Goal: Task Accomplishment & Management: Manage account settings

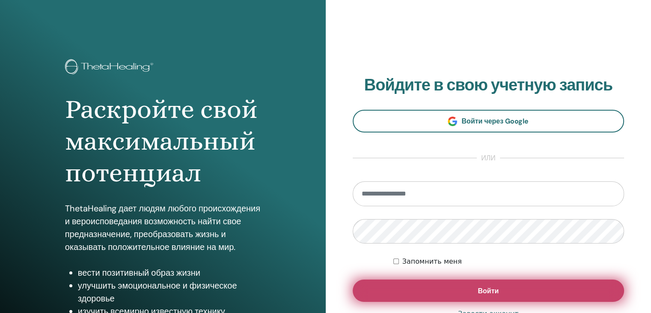
type input "**********"
click at [423, 285] on button "Войти" at bounding box center [489, 290] width 272 height 22
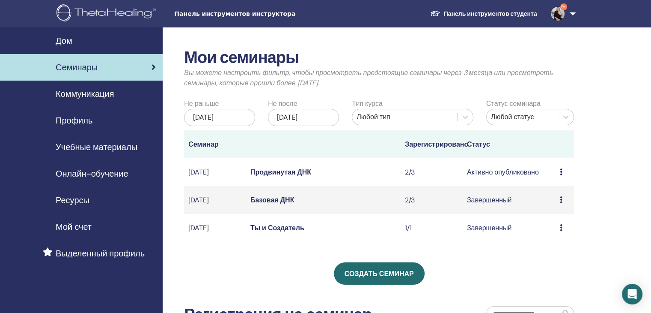
click at [277, 176] on font "Продвинутая ДНК" at bounding box center [281, 171] width 61 height 9
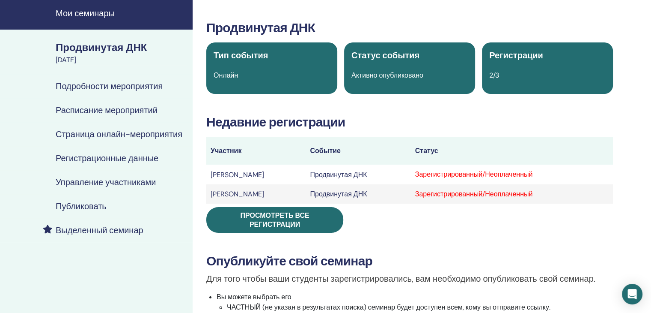
scroll to position [43, 0]
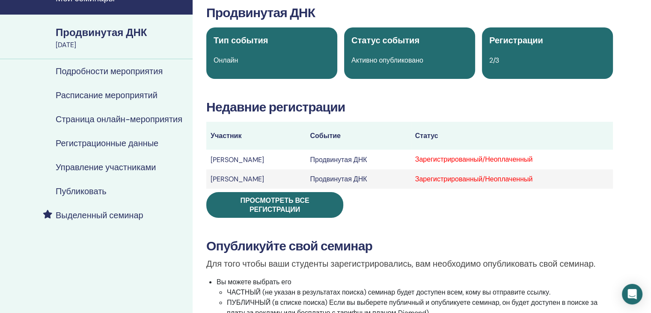
click at [94, 167] on font "Управление участниками" at bounding box center [106, 166] width 100 height 11
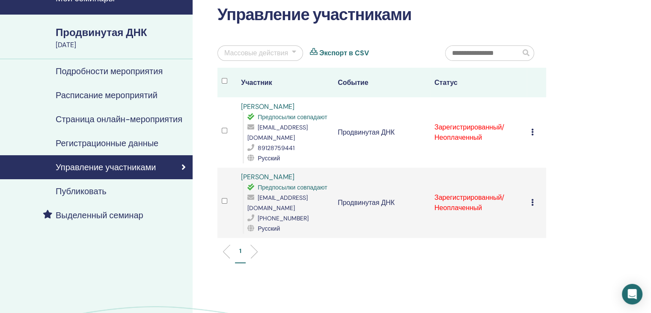
click at [532, 128] on icon at bounding box center [533, 131] width 3 height 7
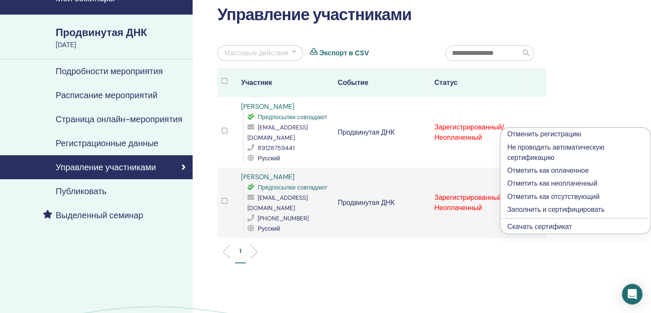
click at [518, 170] on font "Отметить как оплаченное" at bounding box center [548, 170] width 81 height 9
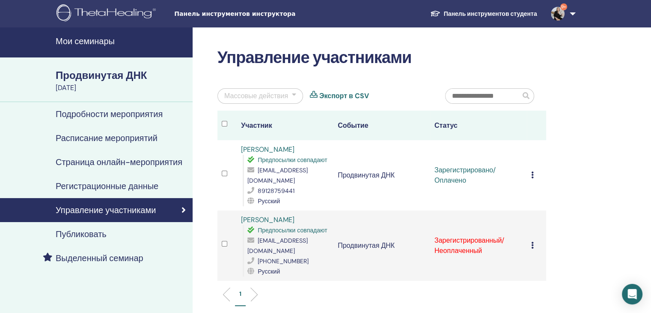
click at [532, 242] on icon at bounding box center [533, 245] width 3 height 7
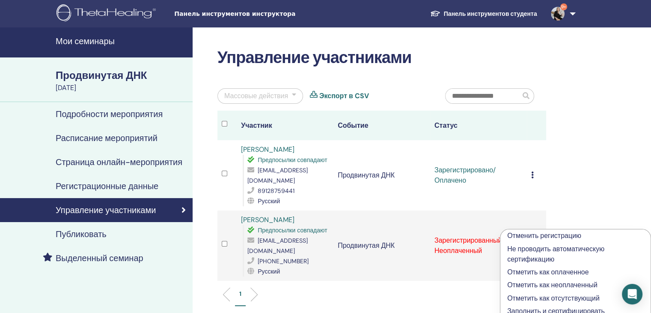
click at [521, 272] on font "Отметить как оплаченное" at bounding box center [548, 271] width 81 height 9
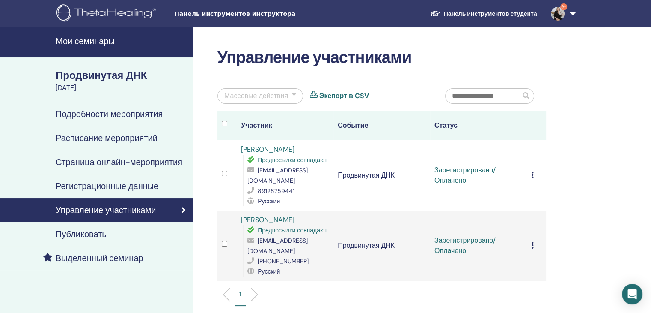
click at [532, 171] on icon at bounding box center [533, 174] width 3 height 7
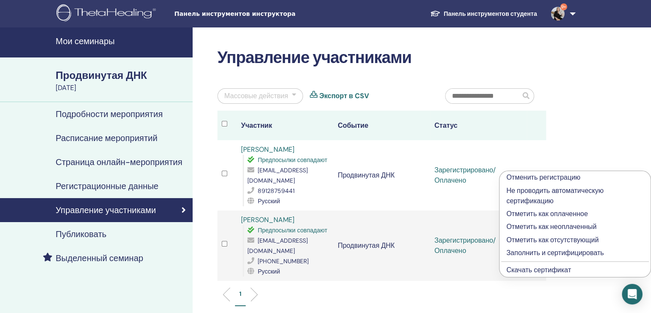
click at [523, 252] on font "Заполнить и сертифицировать" at bounding box center [556, 252] width 98 height 9
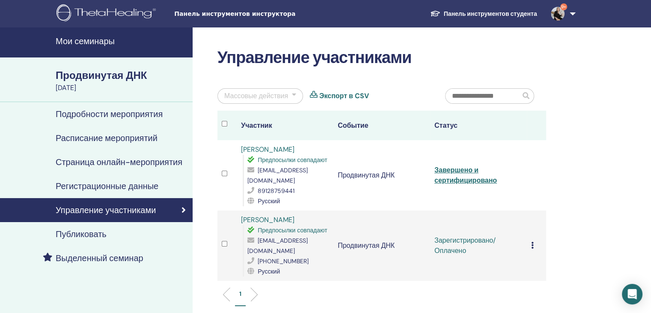
click at [533, 242] on icon at bounding box center [533, 245] width 3 height 7
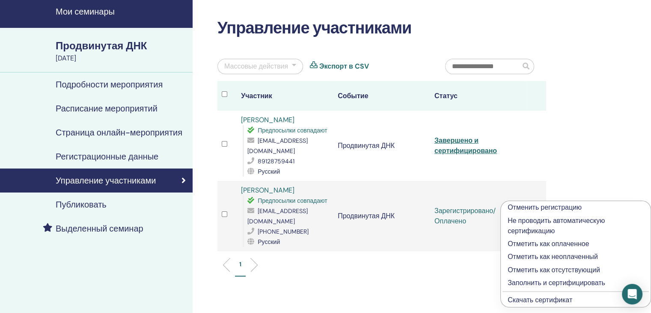
scroll to position [86, 0]
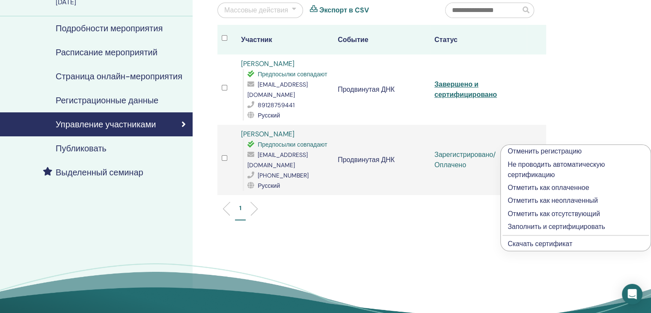
click at [526, 226] on font "Заполнить и сертифицировать" at bounding box center [557, 226] width 98 height 9
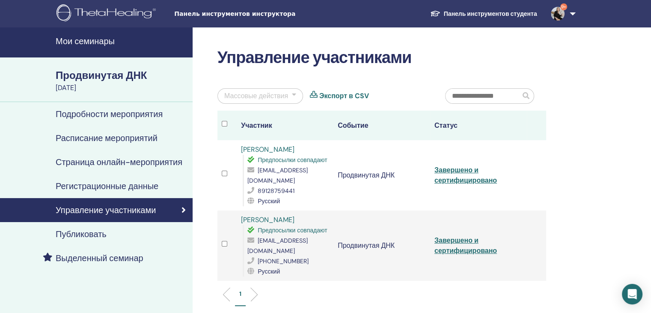
click at [105, 36] on font "Мои семинары" at bounding box center [85, 41] width 59 height 11
